Goal: Contribute content

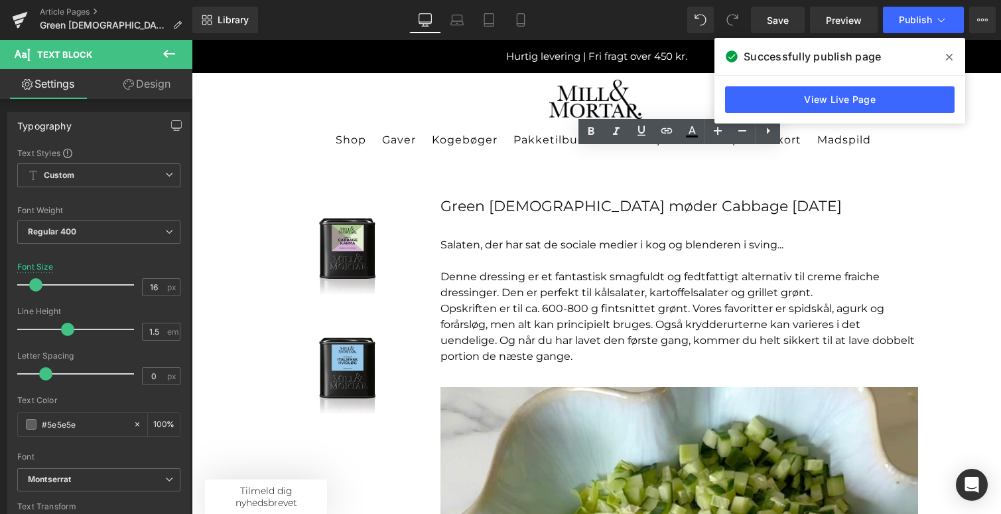
scroll to position [801, 0]
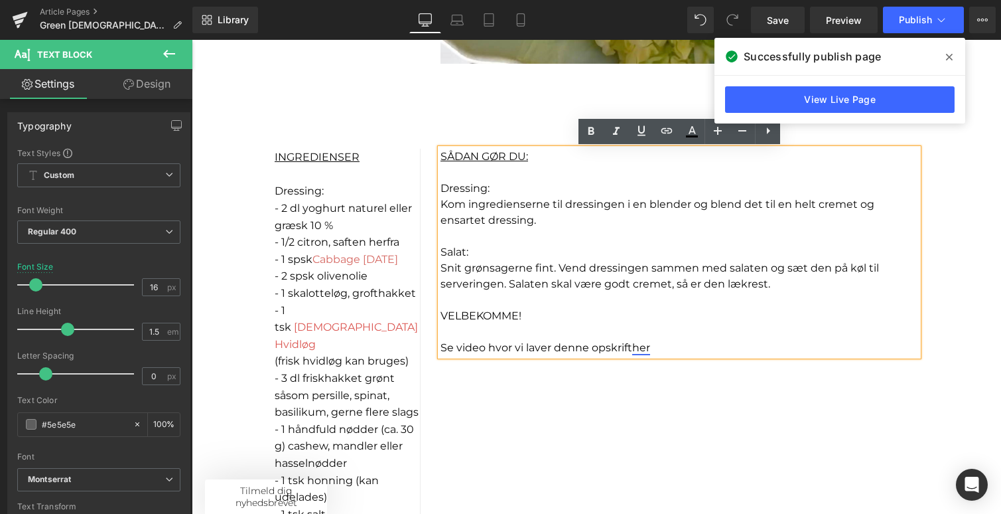
click at [642, 348] on link "her" at bounding box center [641, 347] width 18 height 13
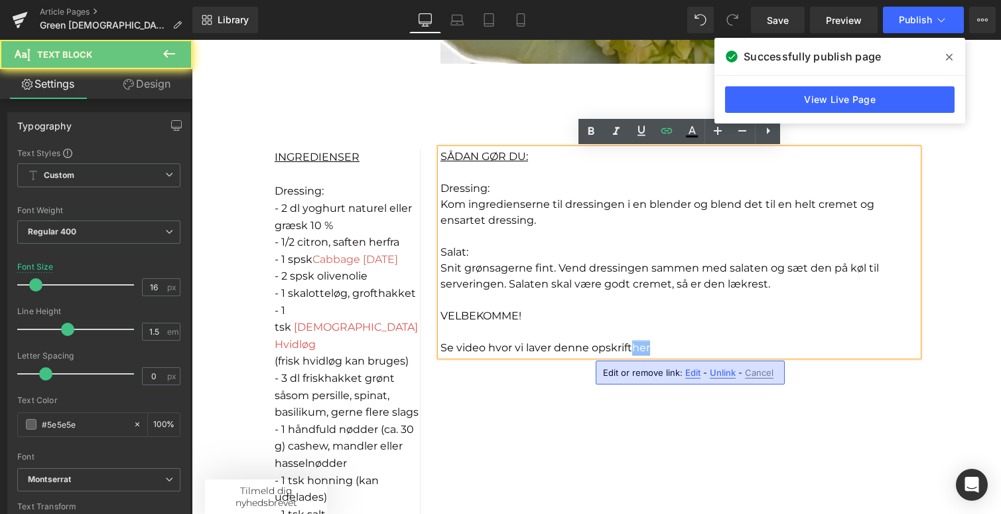
click at [642, 348] on link "her" at bounding box center [641, 347] width 18 height 13
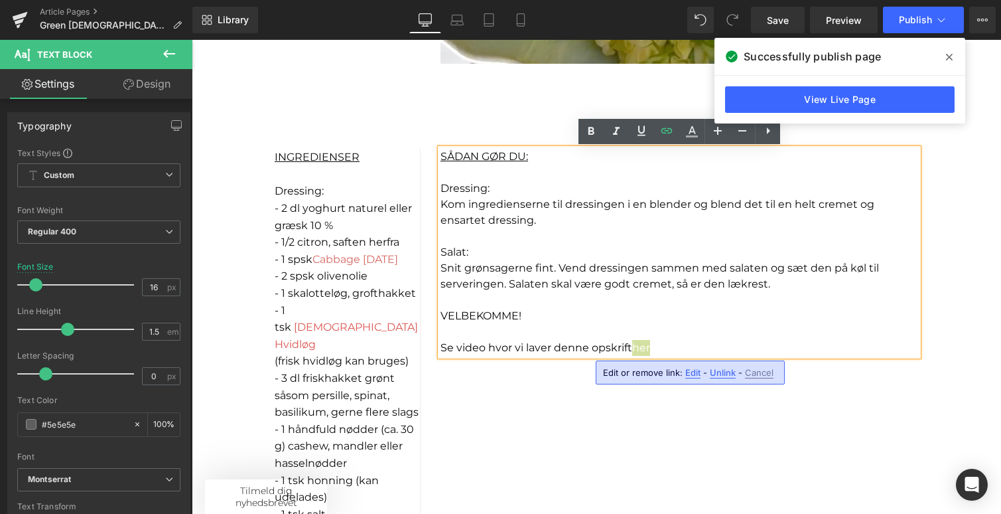
click at [718, 369] on span "Unlink" at bounding box center [723, 372] width 26 height 11
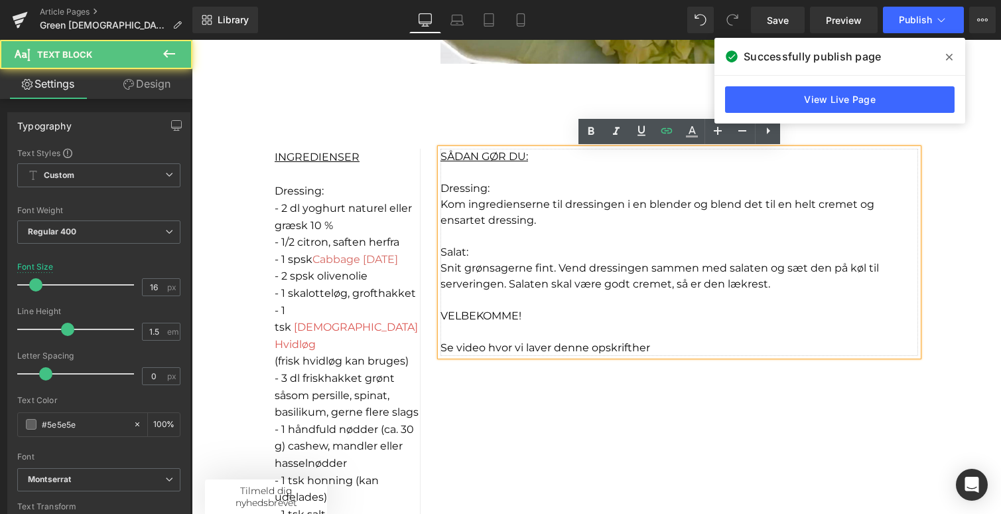
click at [641, 348] on span "Se video hvor vi laver denne opskrift her" at bounding box center [547, 347] width 212 height 13
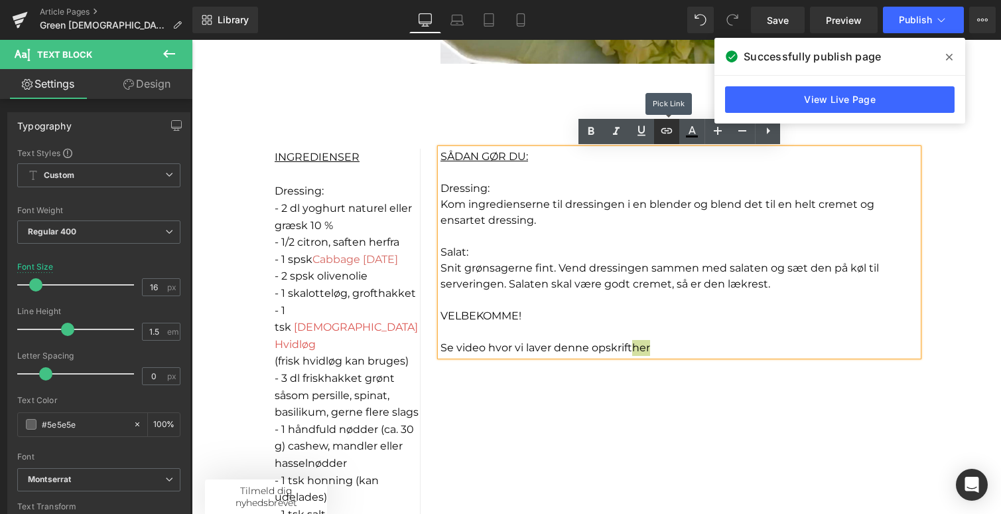
click at [664, 136] on icon at bounding box center [667, 131] width 16 height 16
click at [634, 374] on input "text" at bounding box center [679, 376] width 204 height 33
paste input "[URL][DOMAIN_NAME]"
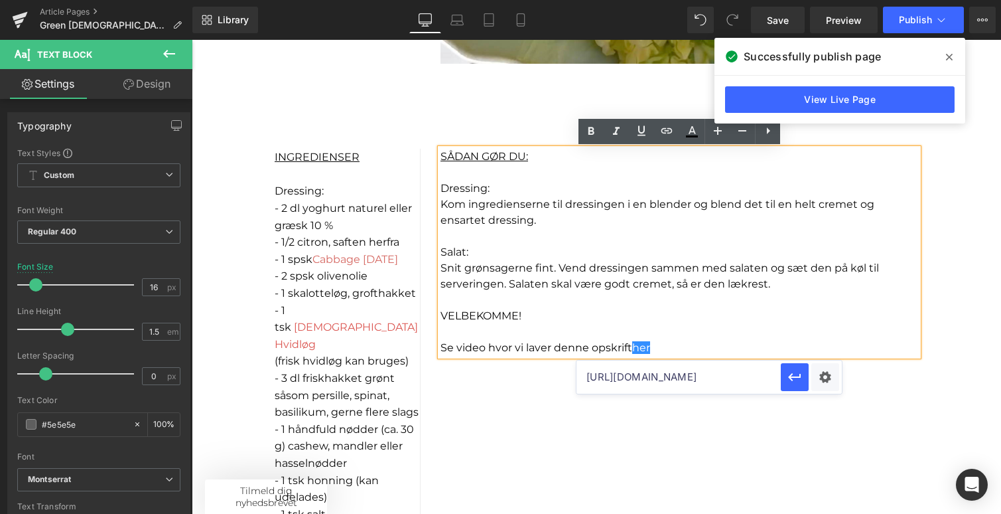
scroll to position [0, 25]
type input "[URL][DOMAIN_NAME]"
click at [796, 383] on icon "button" at bounding box center [795, 377] width 16 height 16
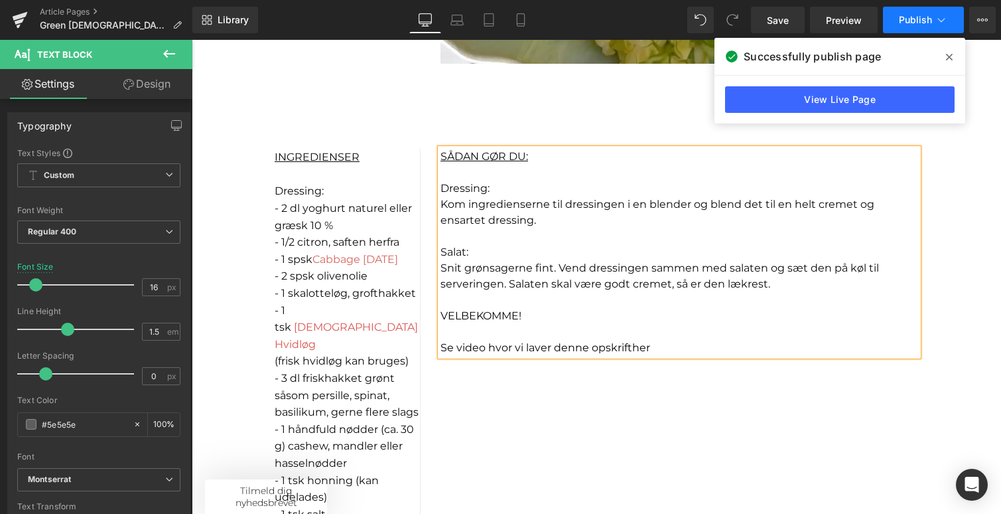
click at [917, 19] on span "Publish" at bounding box center [915, 20] width 33 height 11
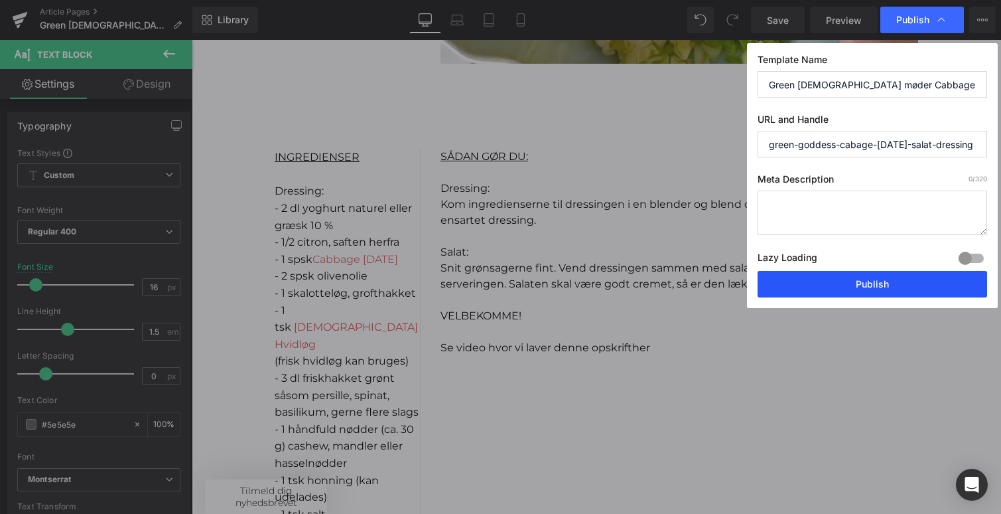
click at [871, 284] on button "Publish" at bounding box center [873, 284] width 230 height 27
